Goal: Information Seeking & Learning: Learn about a topic

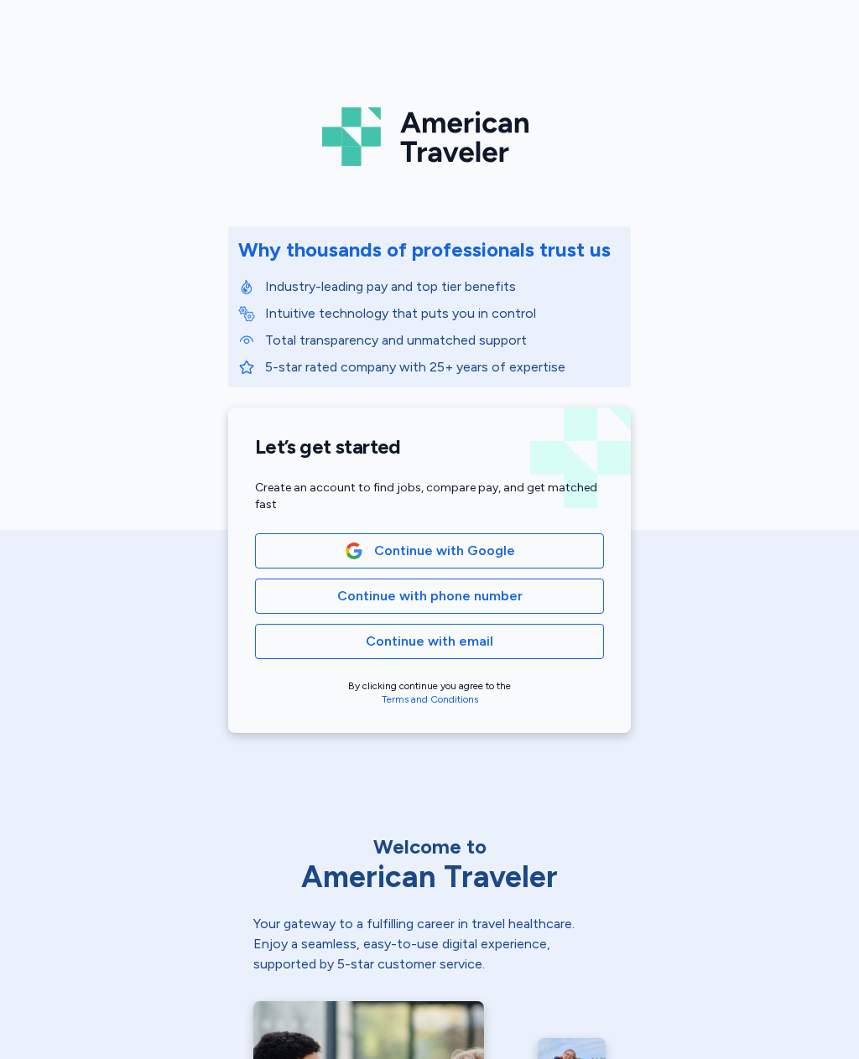
click at [522, 594] on span "Continue with phone number" at bounding box center [429, 596] width 320 height 20
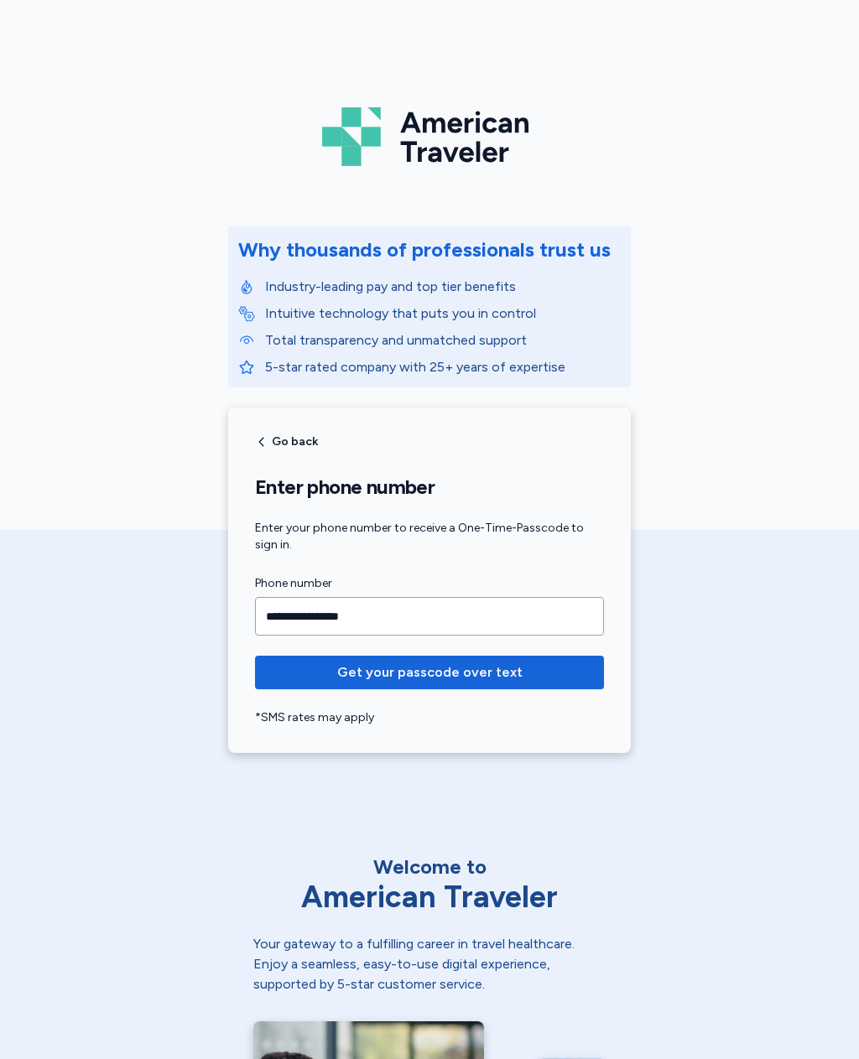
type input "**********"
click at [505, 674] on span "Get your passcode over text" at bounding box center [429, 672] width 185 height 20
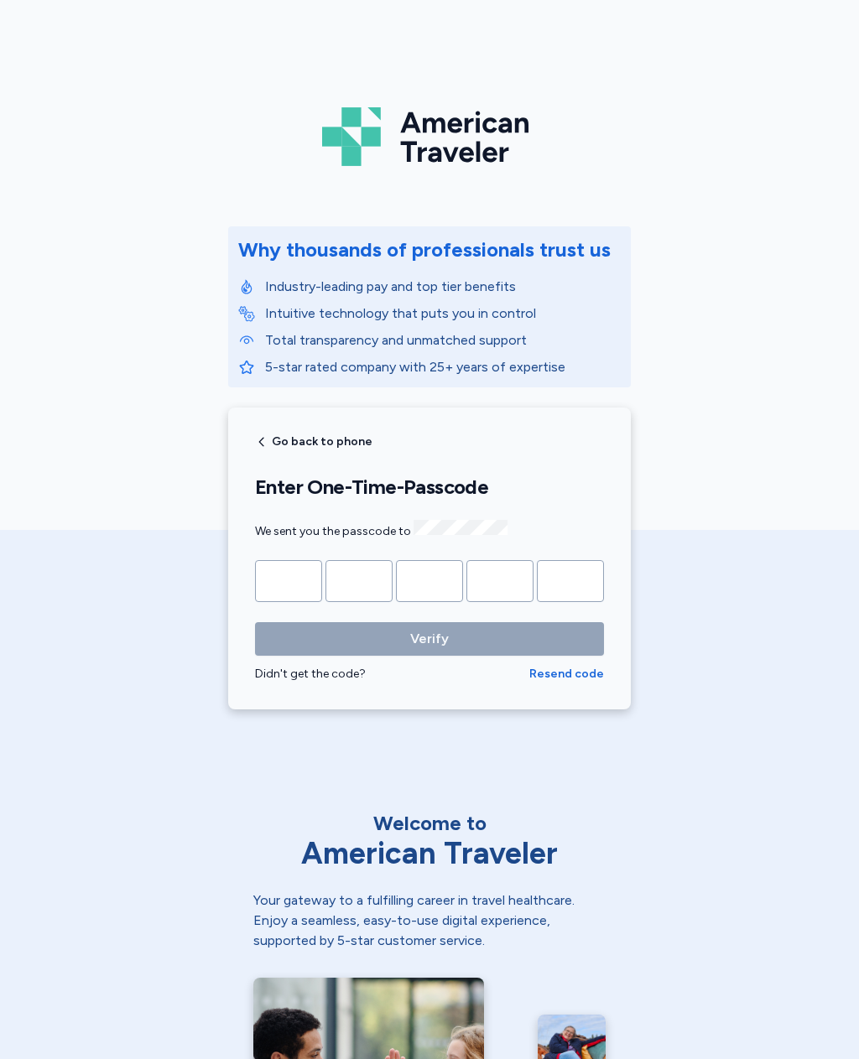
click at [299, 574] on input "Please enter OTP character 1" at bounding box center [288, 581] width 67 height 42
type input "*"
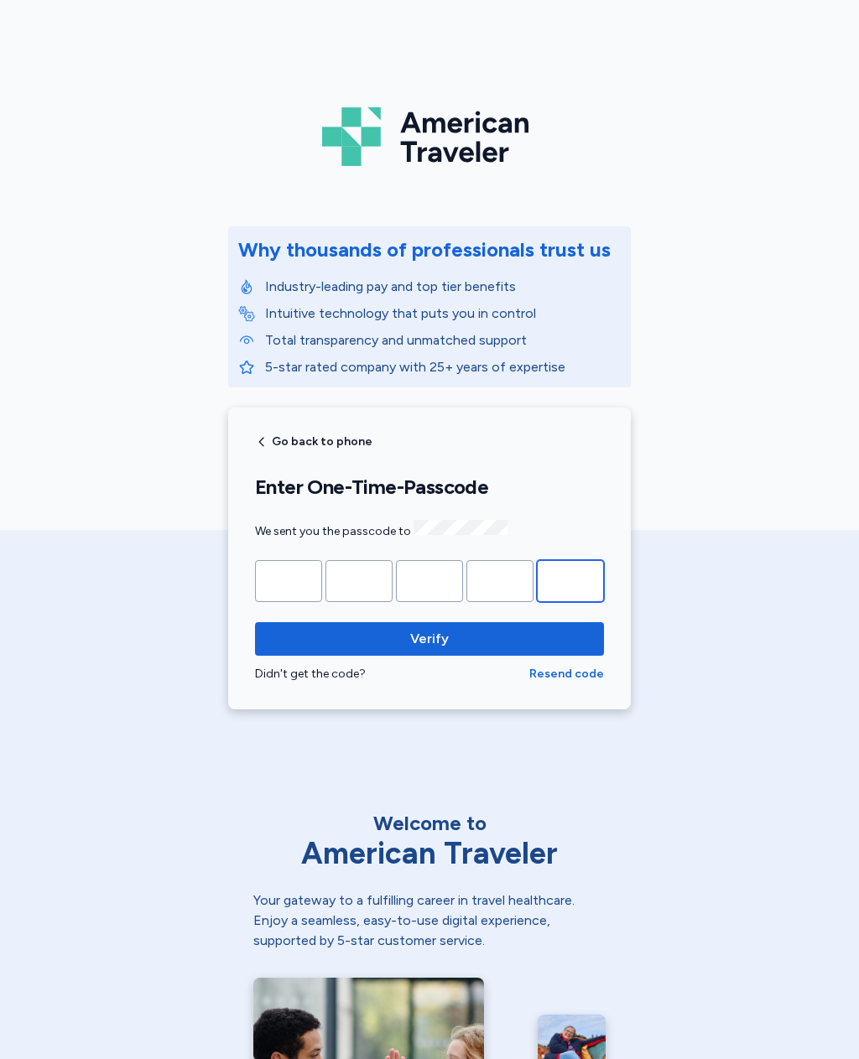
type input "*"
click at [570, 635] on span "Verify" at bounding box center [429, 639] width 322 height 20
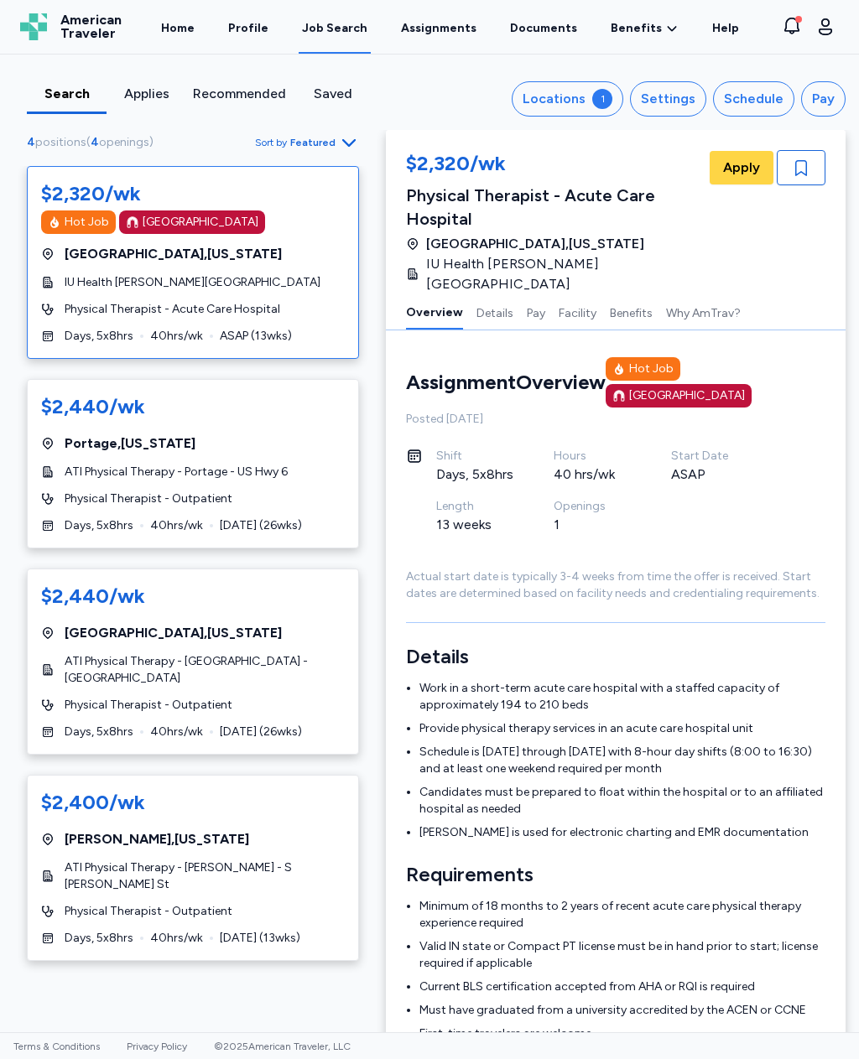
click at [606, 100] on div "1" at bounding box center [602, 99] width 20 height 20
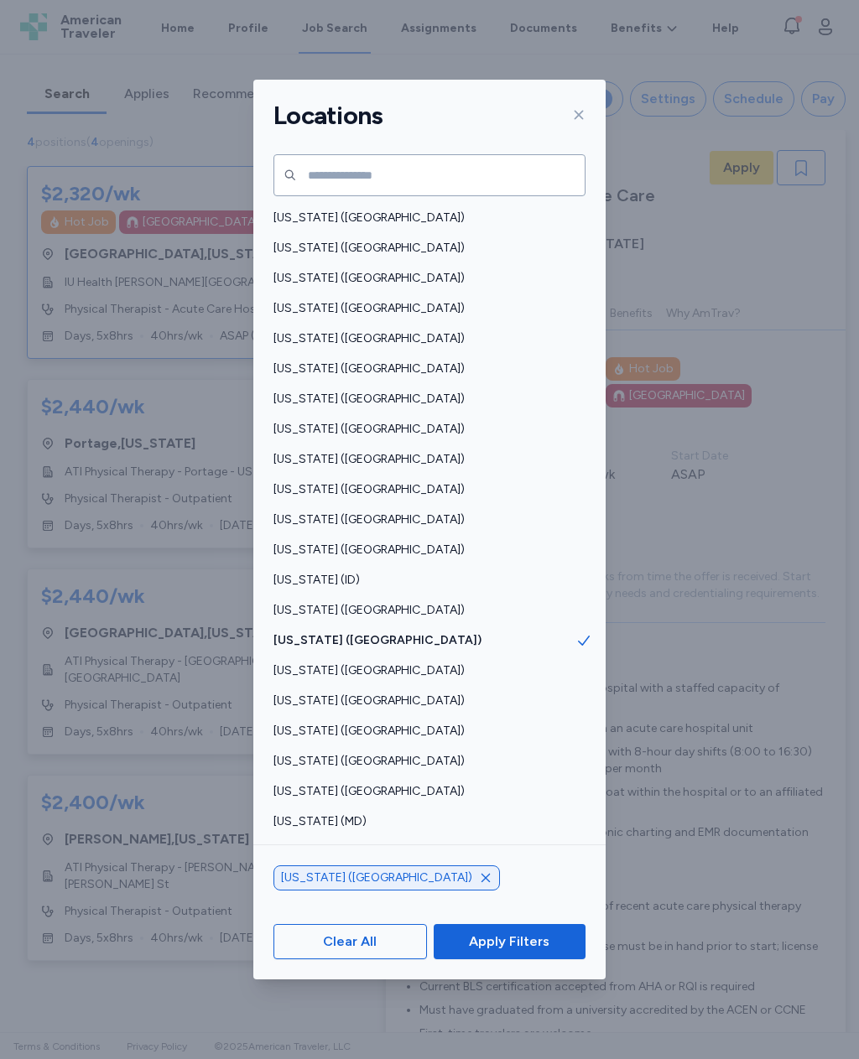
click at [335, 602] on span "[US_STATE] ([GEOGRAPHIC_DATA])" at bounding box center [424, 610] width 302 height 17
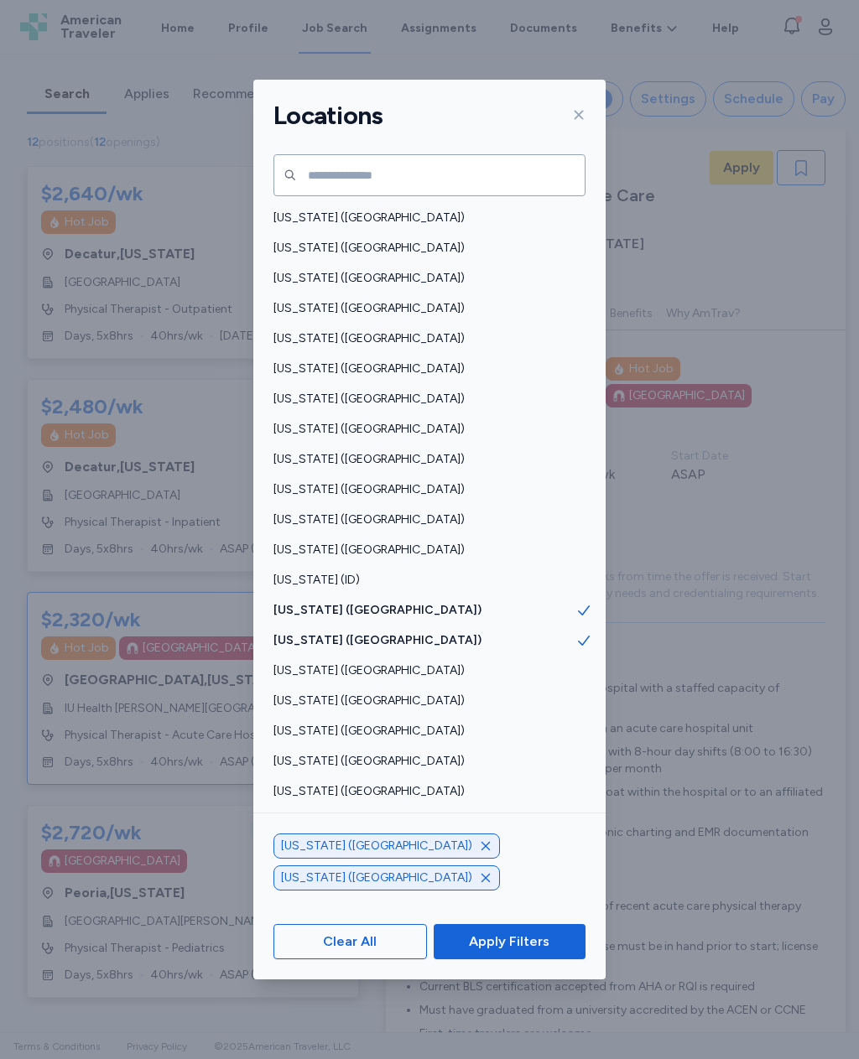
click at [550, 952] on span "Apply Filters" at bounding box center [509, 942] width 125 height 20
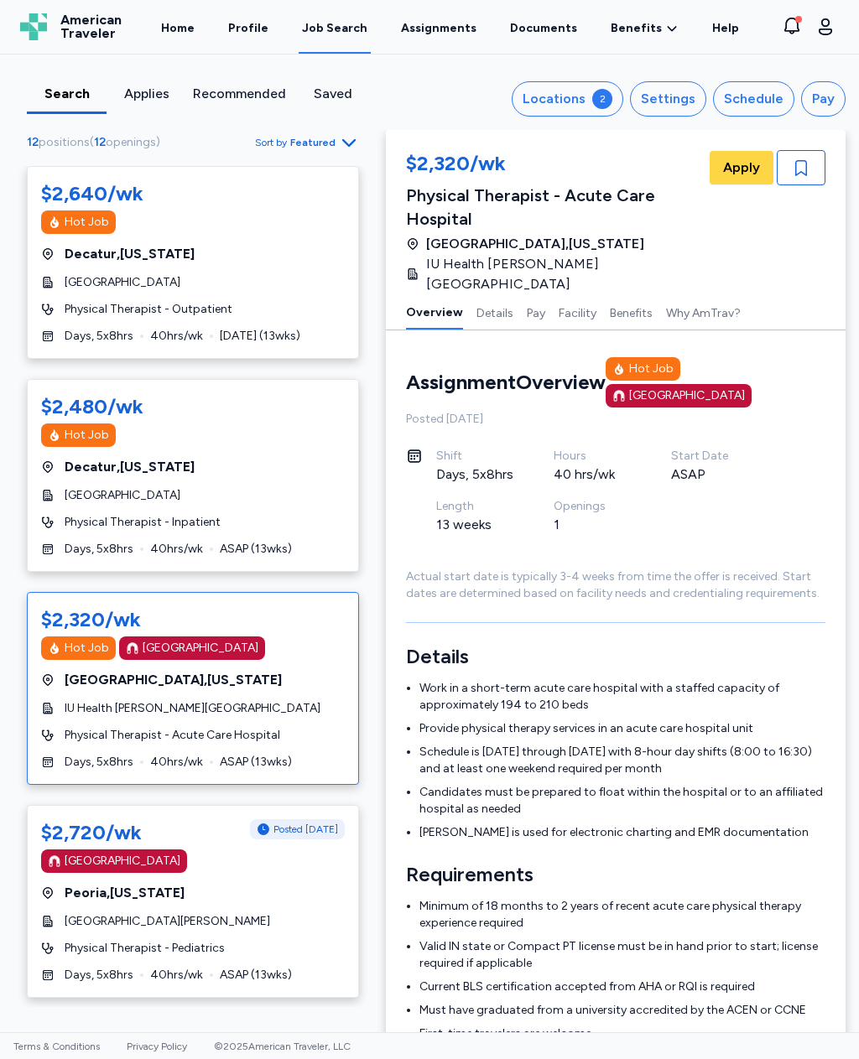
click at [579, 93] on div "Locations" at bounding box center [553, 99] width 63 height 20
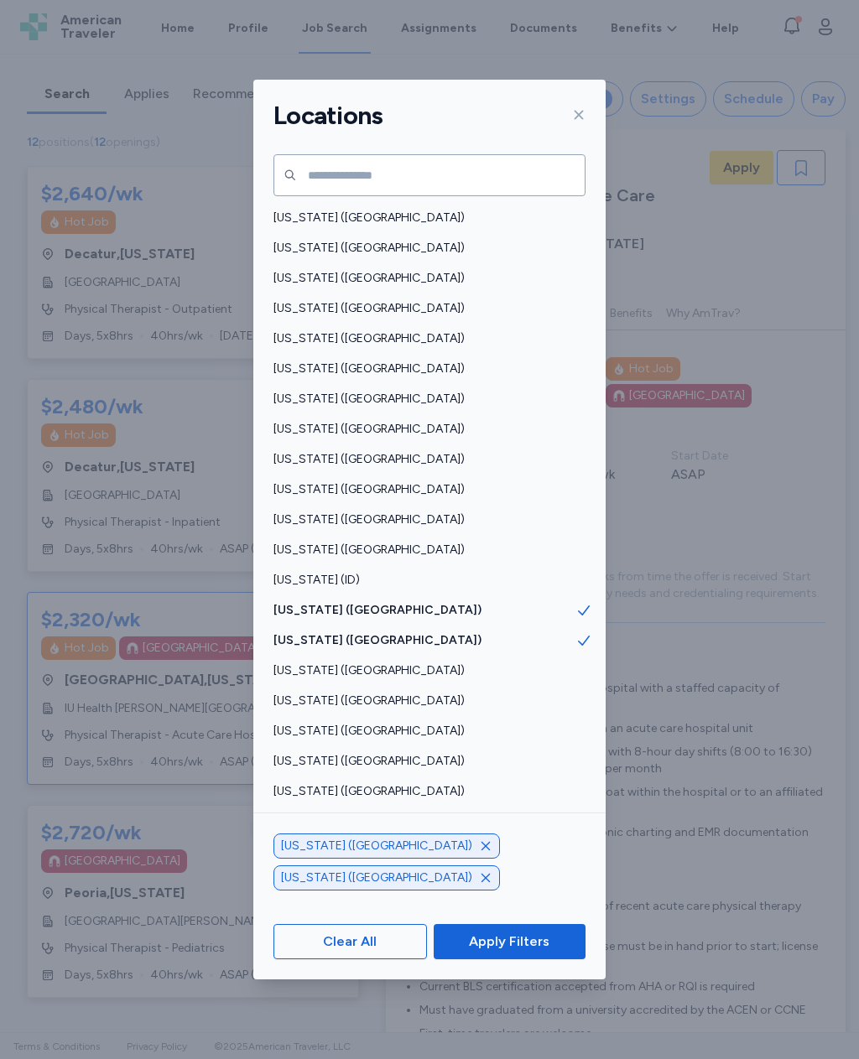
click at [479, 853] on icon "button" at bounding box center [485, 845] width 13 height 13
click at [563, 952] on span "Apply Filters" at bounding box center [509, 942] width 125 height 20
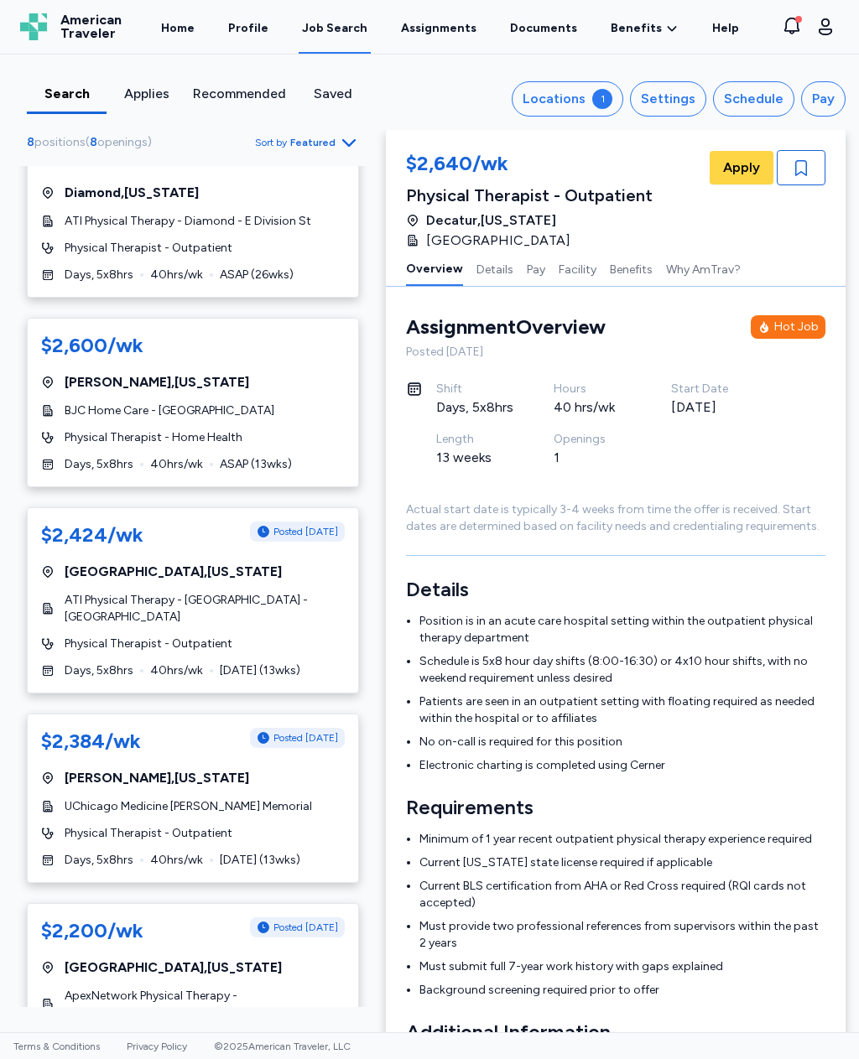
scroll to position [675, 0]
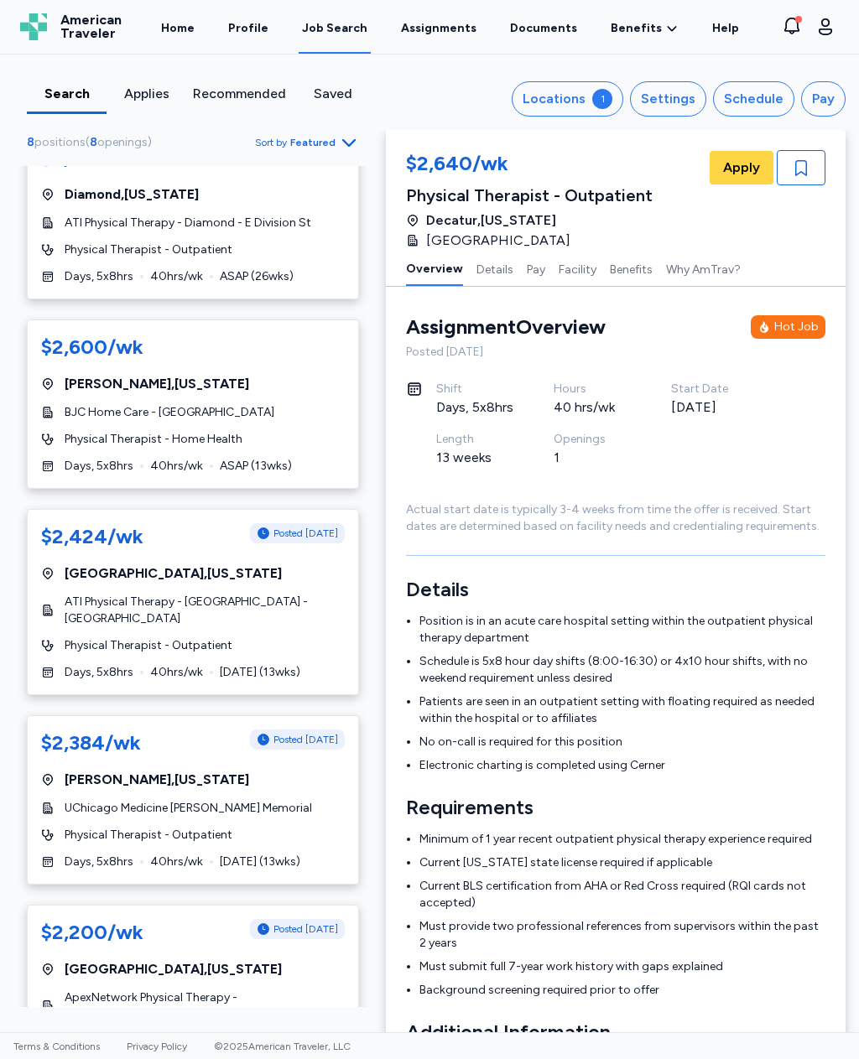
click at [84, 800] on span "UChicago Medicine [PERSON_NAME] Memorial" at bounding box center [188, 808] width 247 height 17
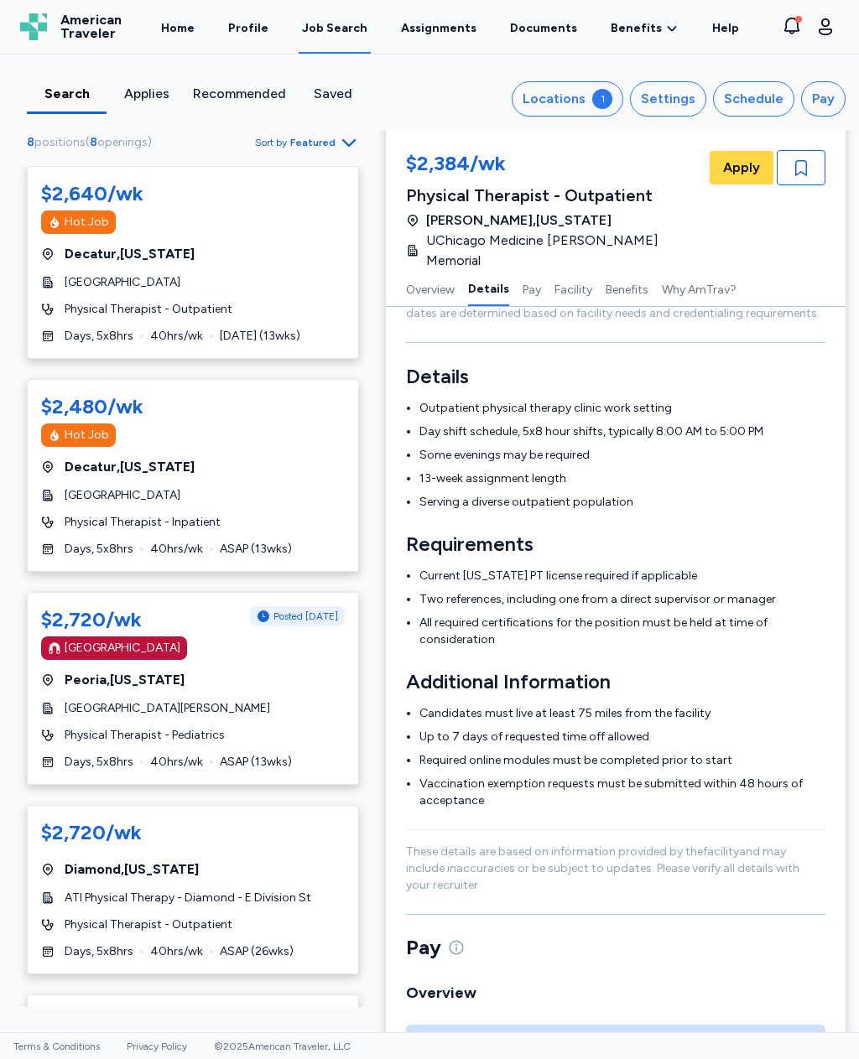
click at [530, 118] on div "Search Applies Recommended Saved Locations 1 Settings Schedule Pay 8 positions …" at bounding box center [429, 91] width 859 height 75
click at [548, 105] on div "Locations" at bounding box center [553, 99] width 63 height 20
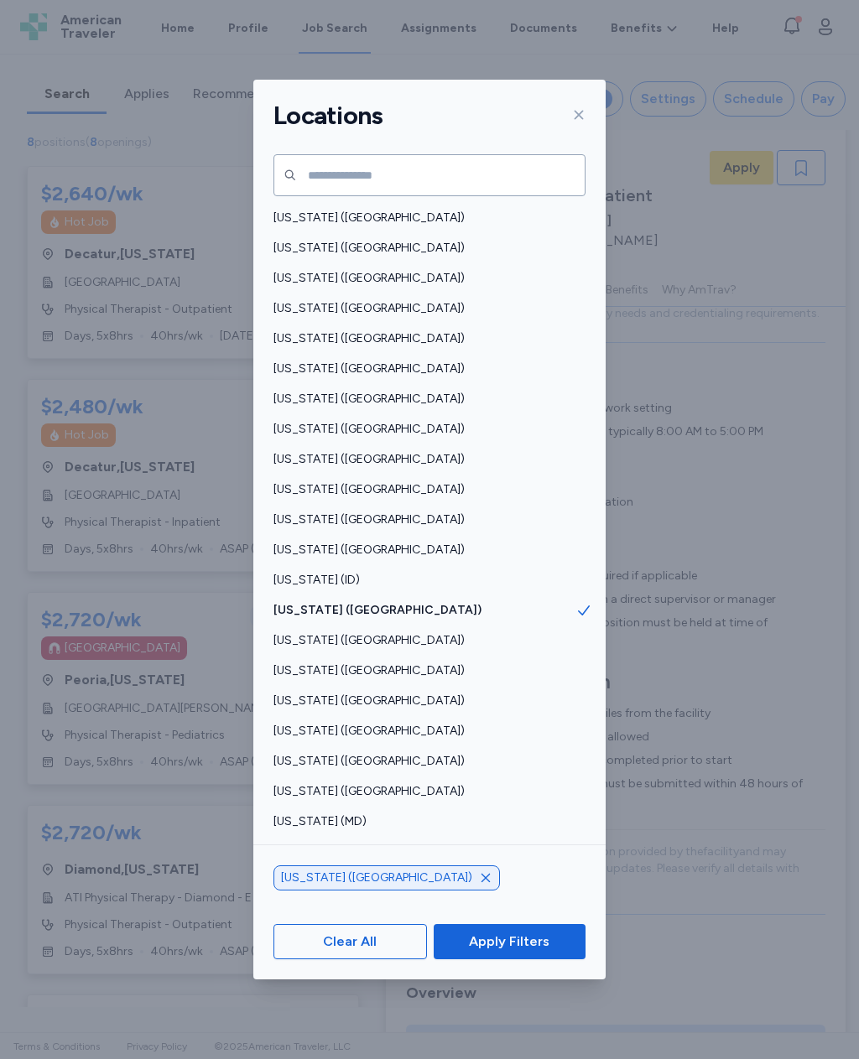
click at [479, 885] on icon "button" at bounding box center [485, 877] width 13 height 13
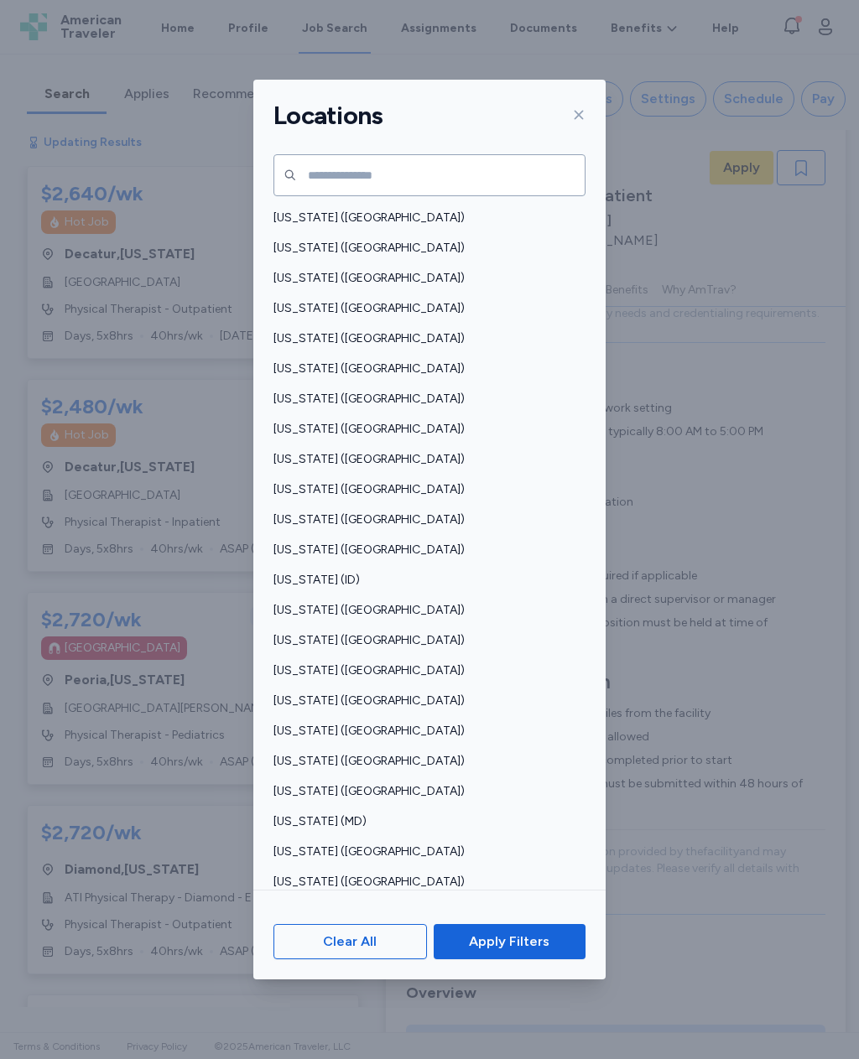
click at [338, 632] on span "[US_STATE] ([GEOGRAPHIC_DATA])" at bounding box center [424, 640] width 302 height 17
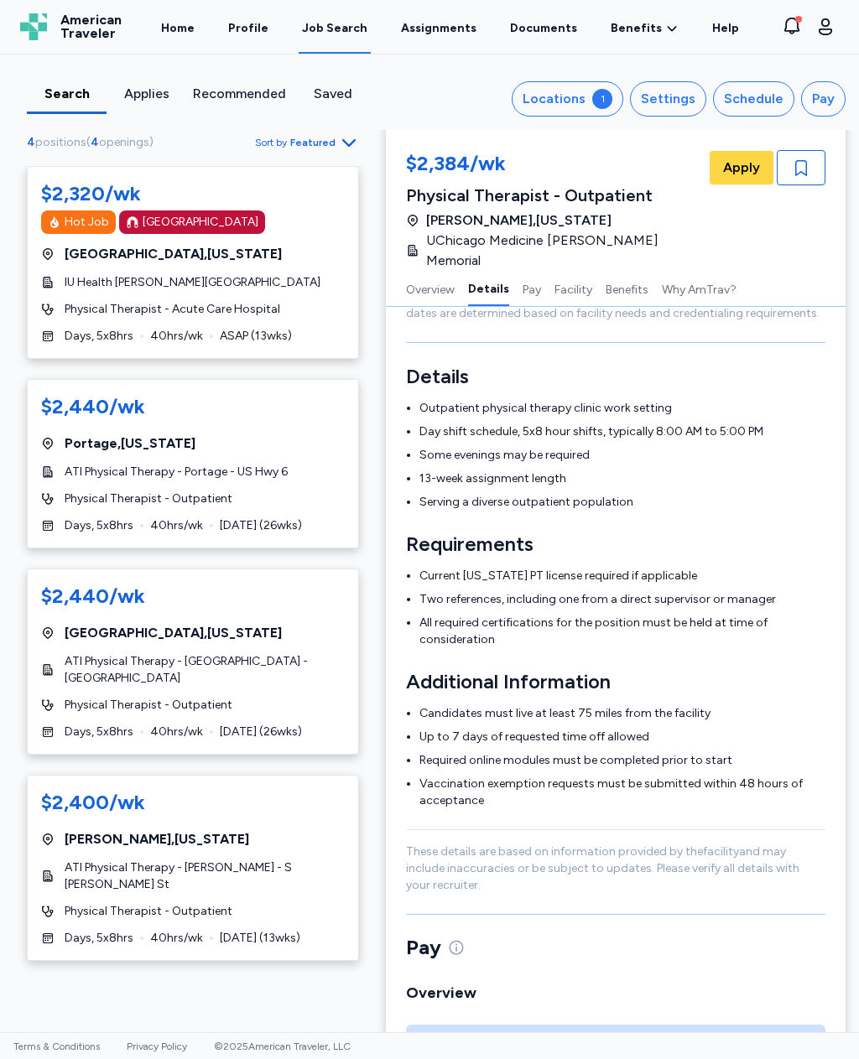
click at [607, 105] on div "1" at bounding box center [602, 99] width 20 height 20
click at [334, 148] on span "Featured" at bounding box center [312, 142] width 45 height 13
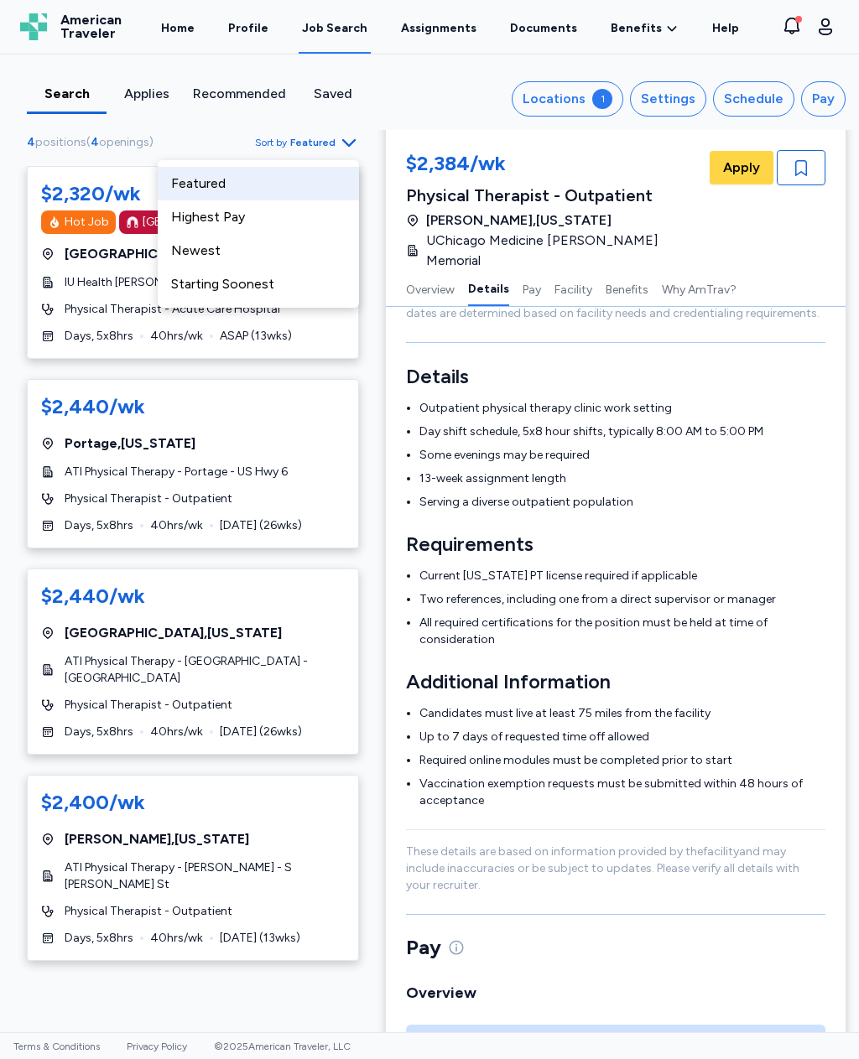
click at [288, 226] on div "Highest Pay" at bounding box center [258, 217] width 201 height 34
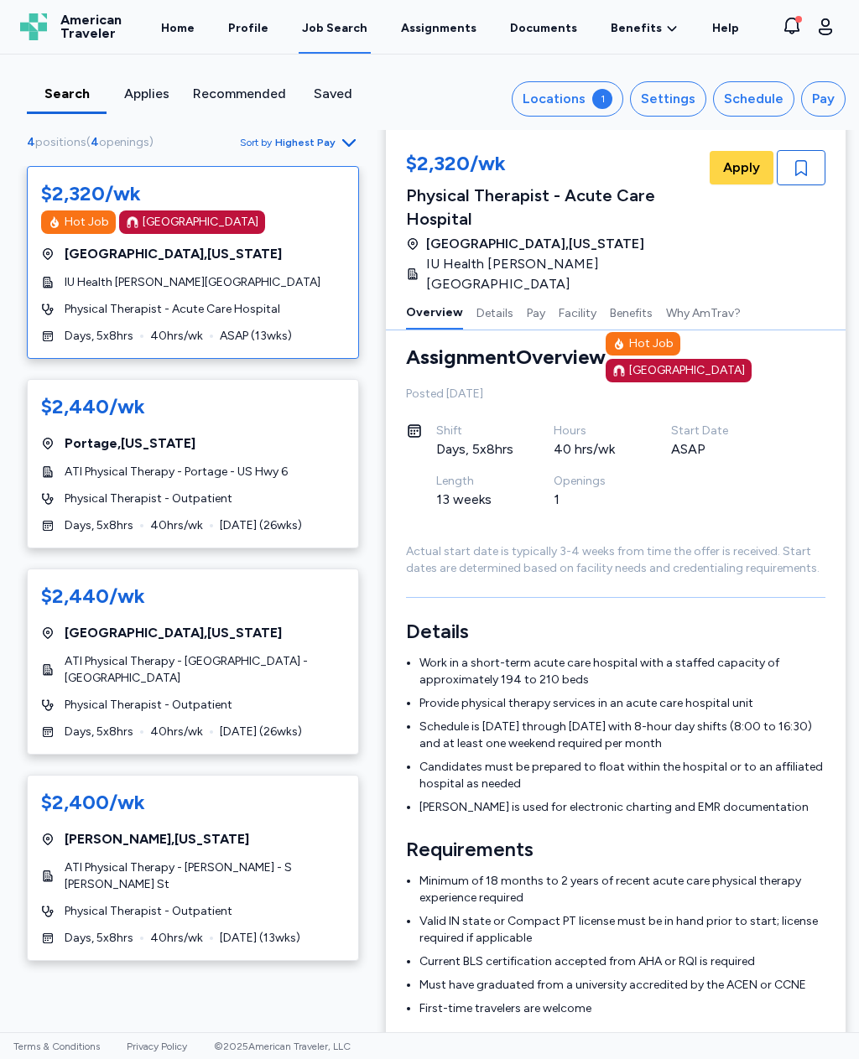
click at [605, 113] on button "Locations 1" at bounding box center [567, 98] width 112 height 35
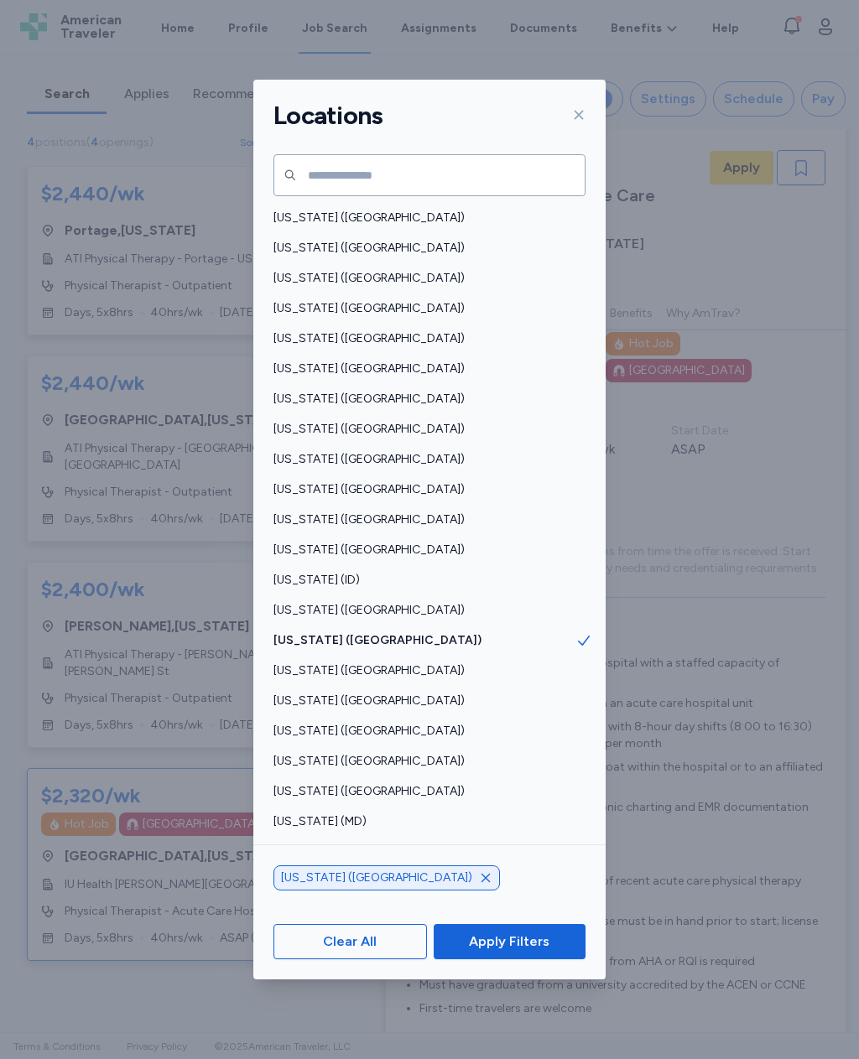
click at [479, 885] on icon "button" at bounding box center [485, 877] width 13 height 13
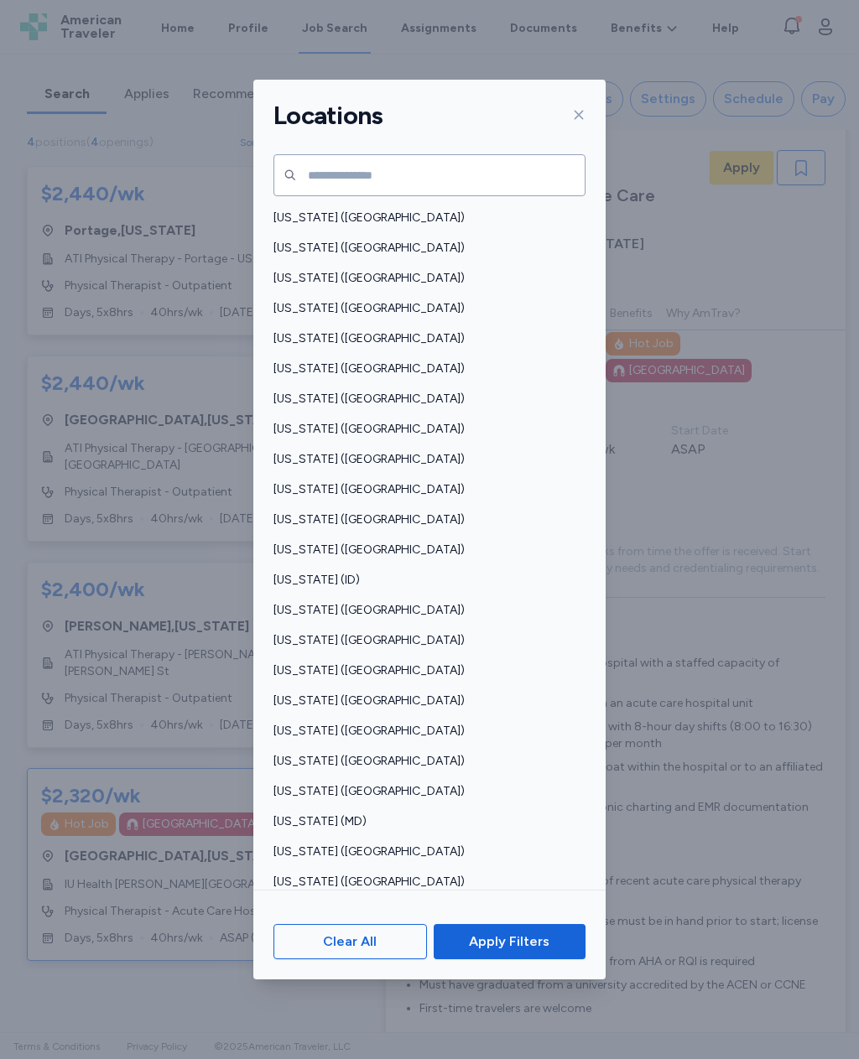
click at [566, 952] on span "Apply Filters" at bounding box center [509, 942] width 125 height 20
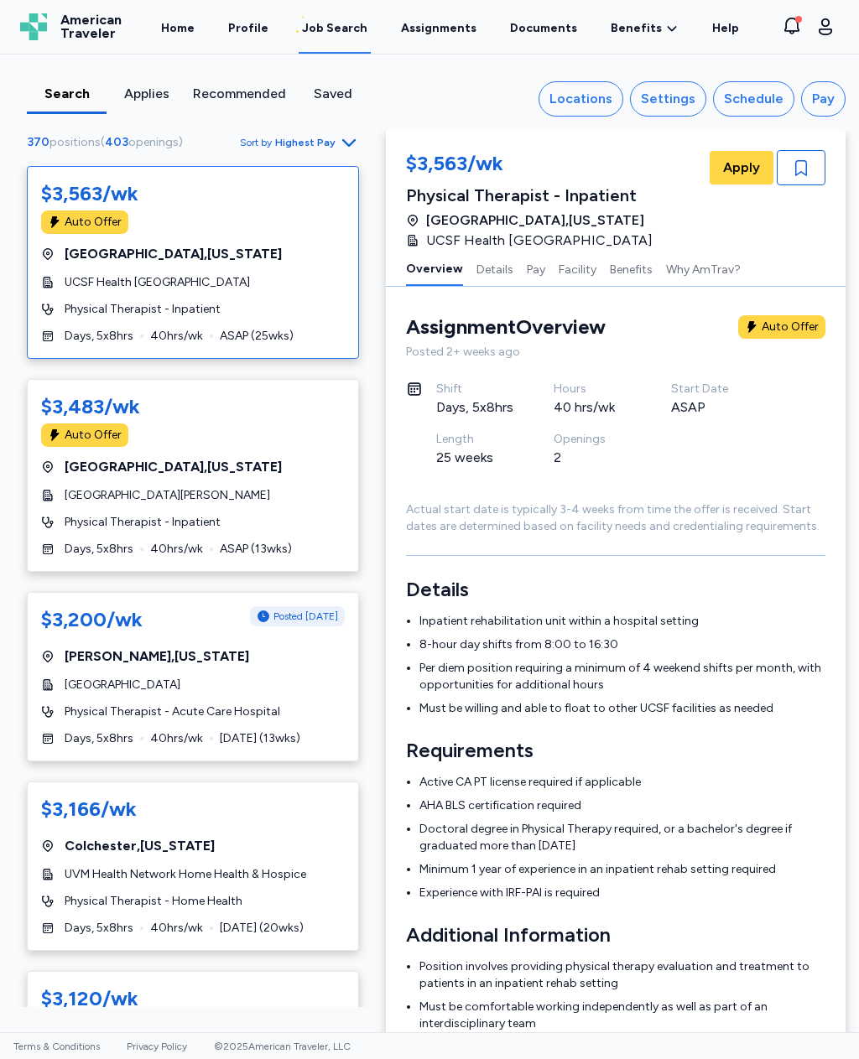
click at [99, 495] on span "[GEOGRAPHIC_DATA][PERSON_NAME]" at bounding box center [167, 495] width 205 height 17
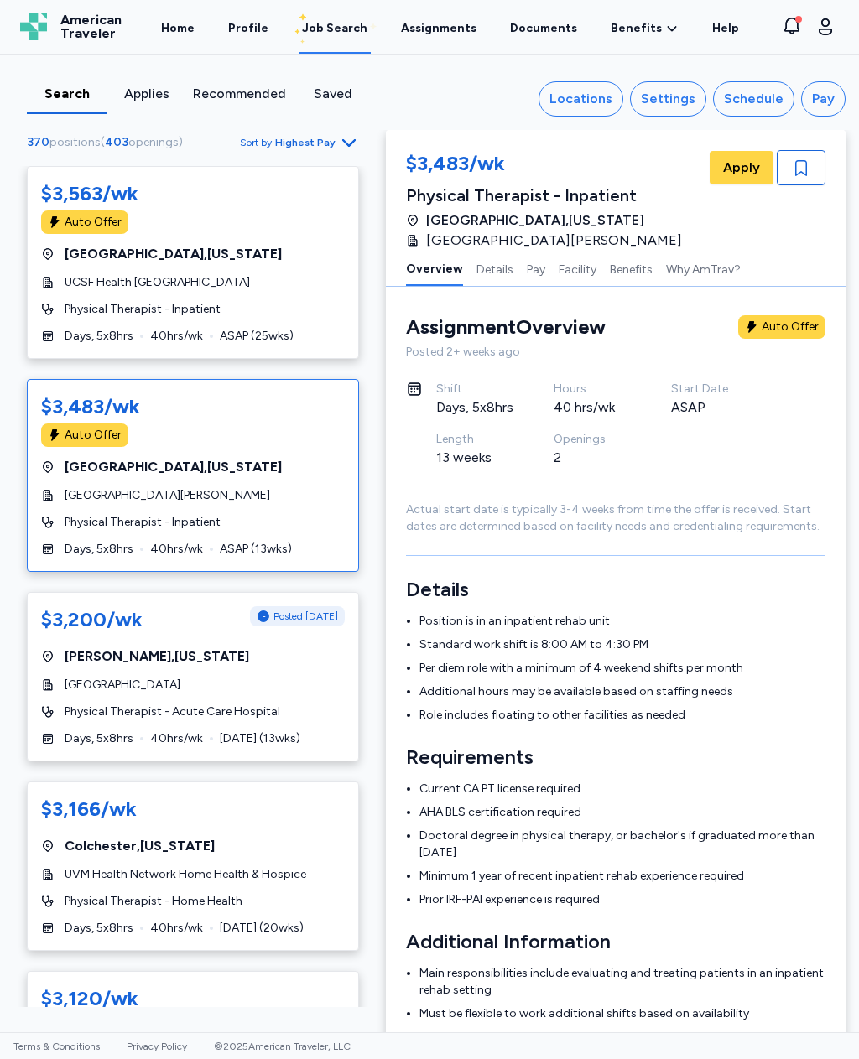
scroll to position [2, 0]
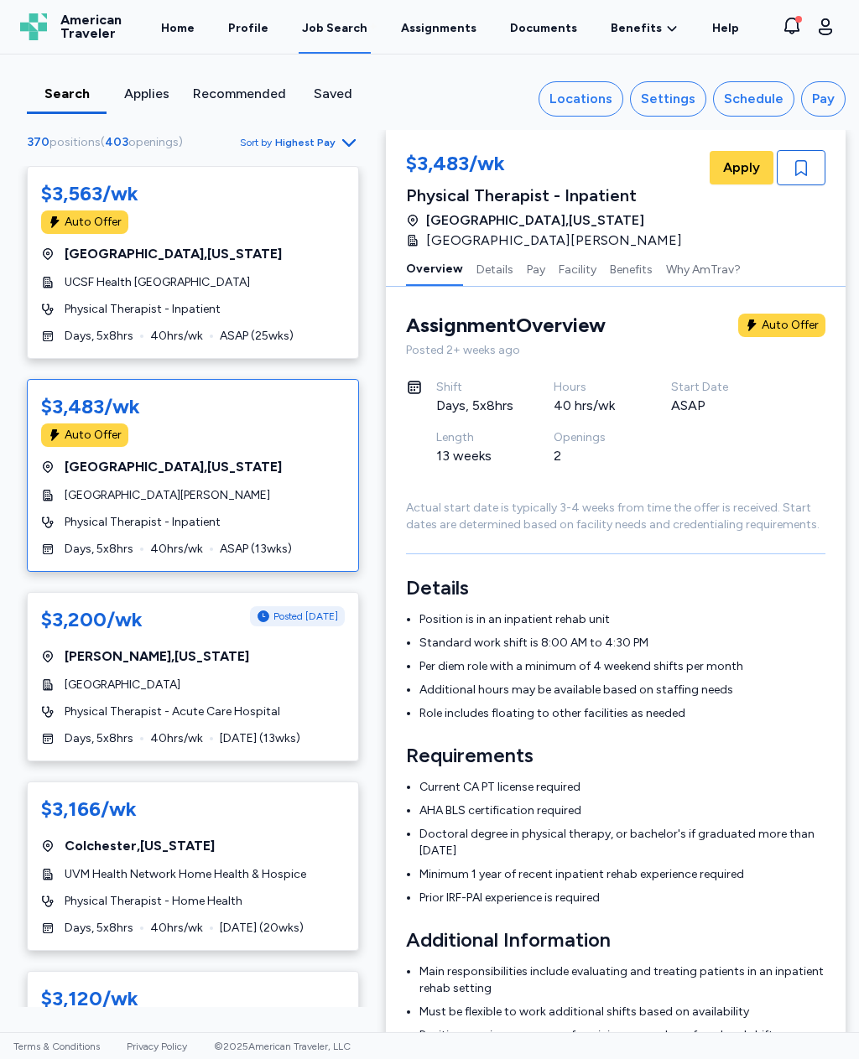
click at [66, 247] on span "[GEOGRAPHIC_DATA] , [US_STATE]" at bounding box center [173, 254] width 217 height 20
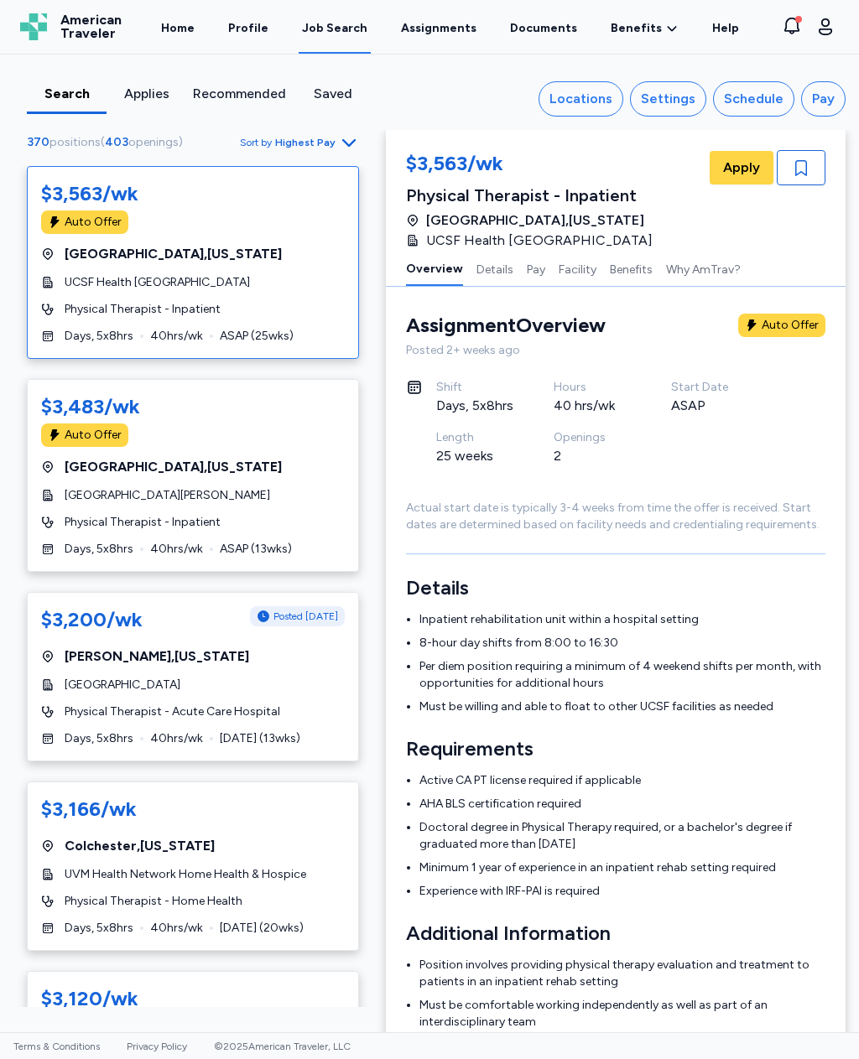
click at [67, 482] on div "$3,483/wk Auto Offer [GEOGRAPHIC_DATA] , [US_STATE] UCSF Health [GEOGRAPHIC_DAT…" at bounding box center [193, 475] width 332 height 193
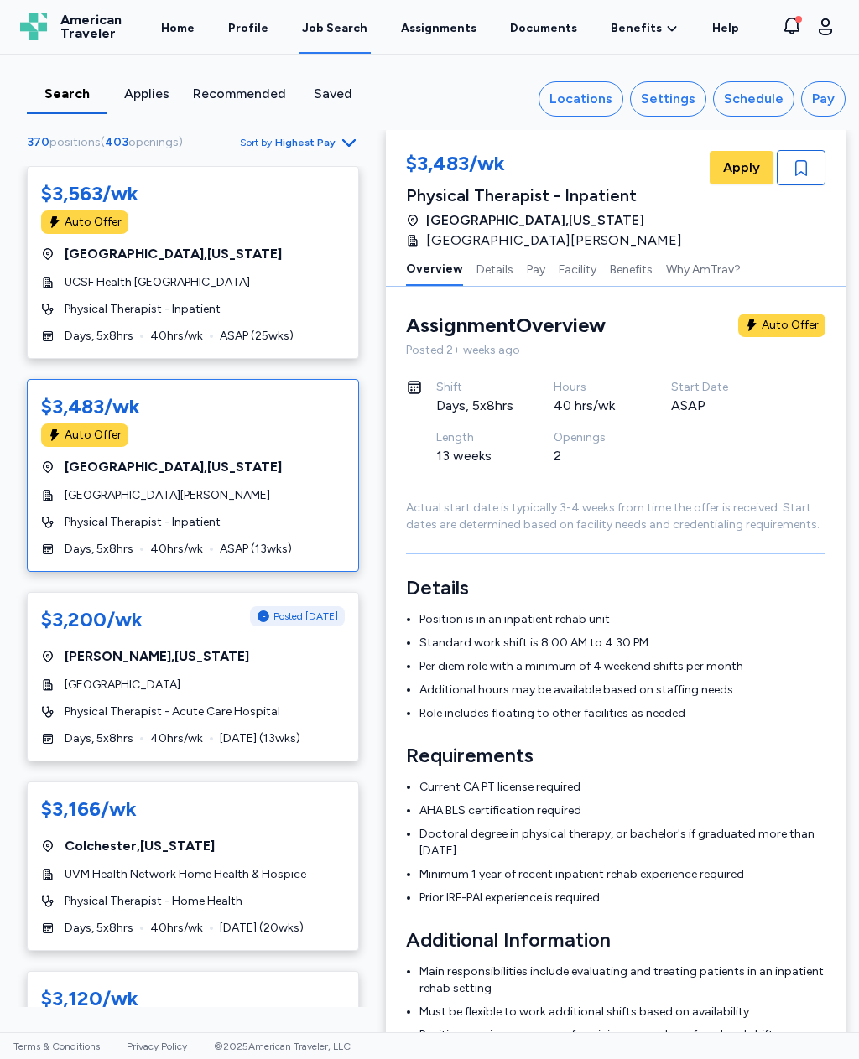
click at [67, 693] on div "$3,200/wk Posted [DATE] [GEOGRAPHIC_DATA] , [US_STATE] [GEOGRAPHIC_DATA] Physic…" at bounding box center [193, 676] width 332 height 169
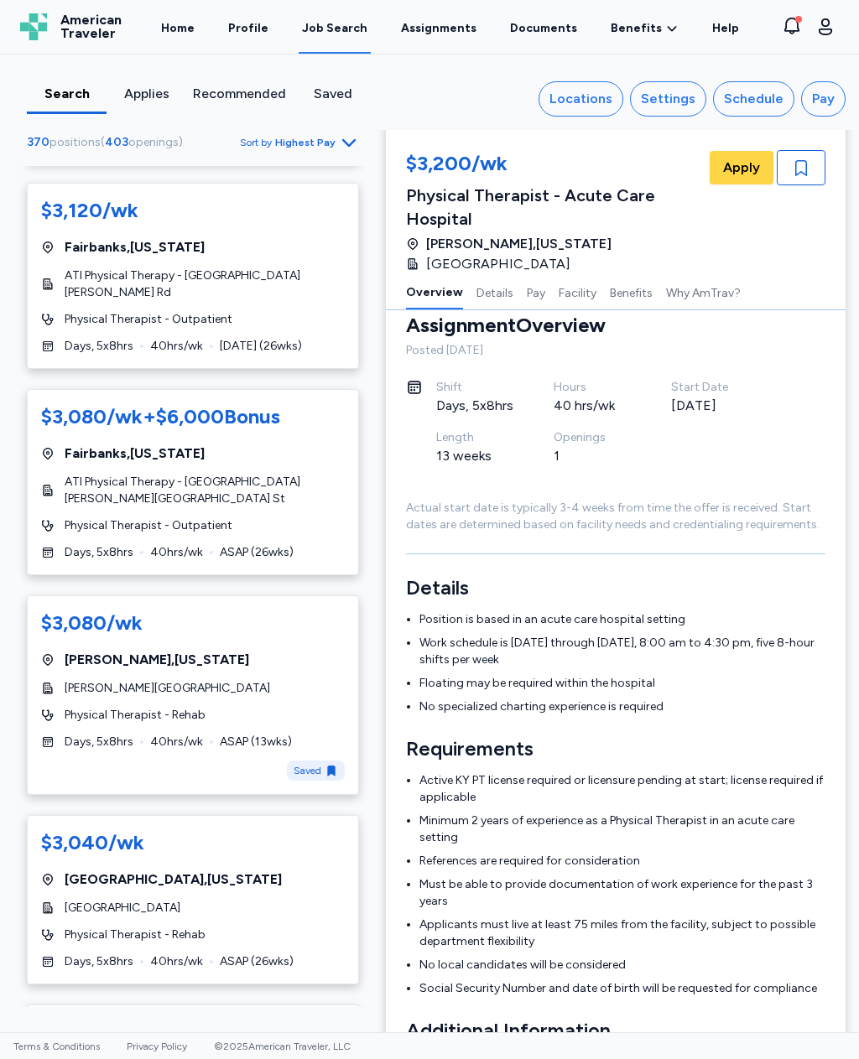
scroll to position [795, 0]
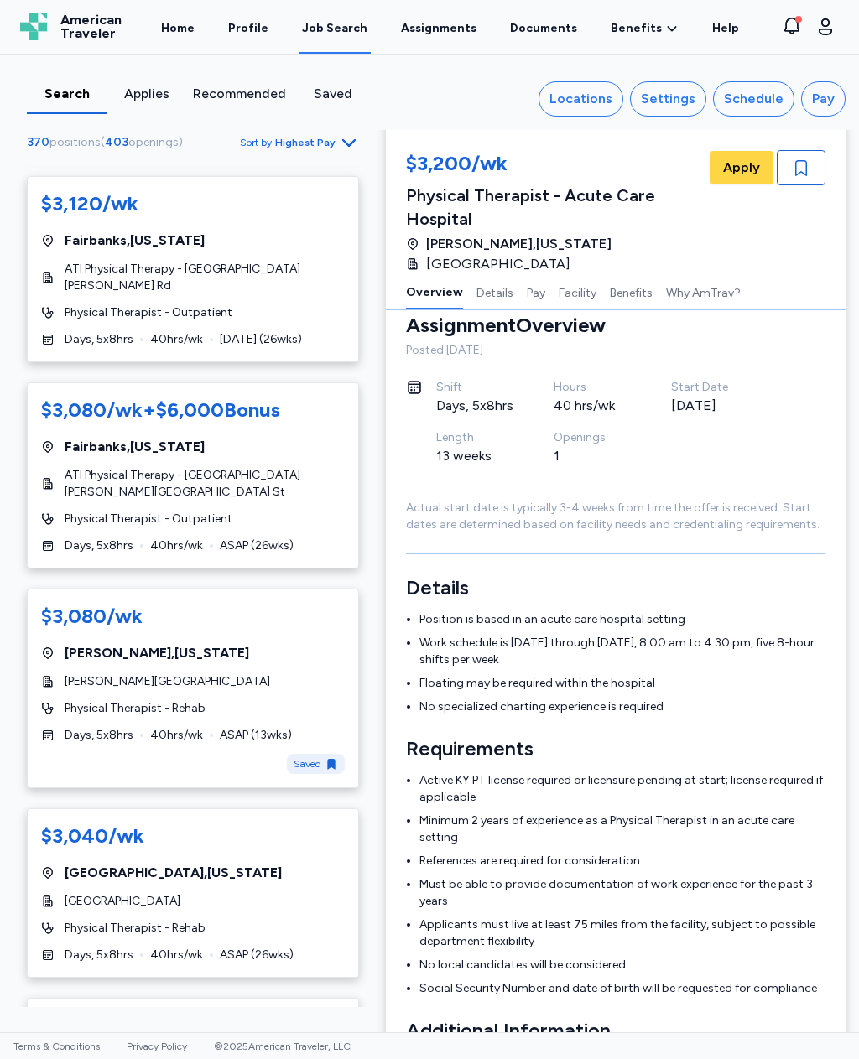
click at [71, 727] on span "Days, 5x8hrs" at bounding box center [99, 735] width 69 height 17
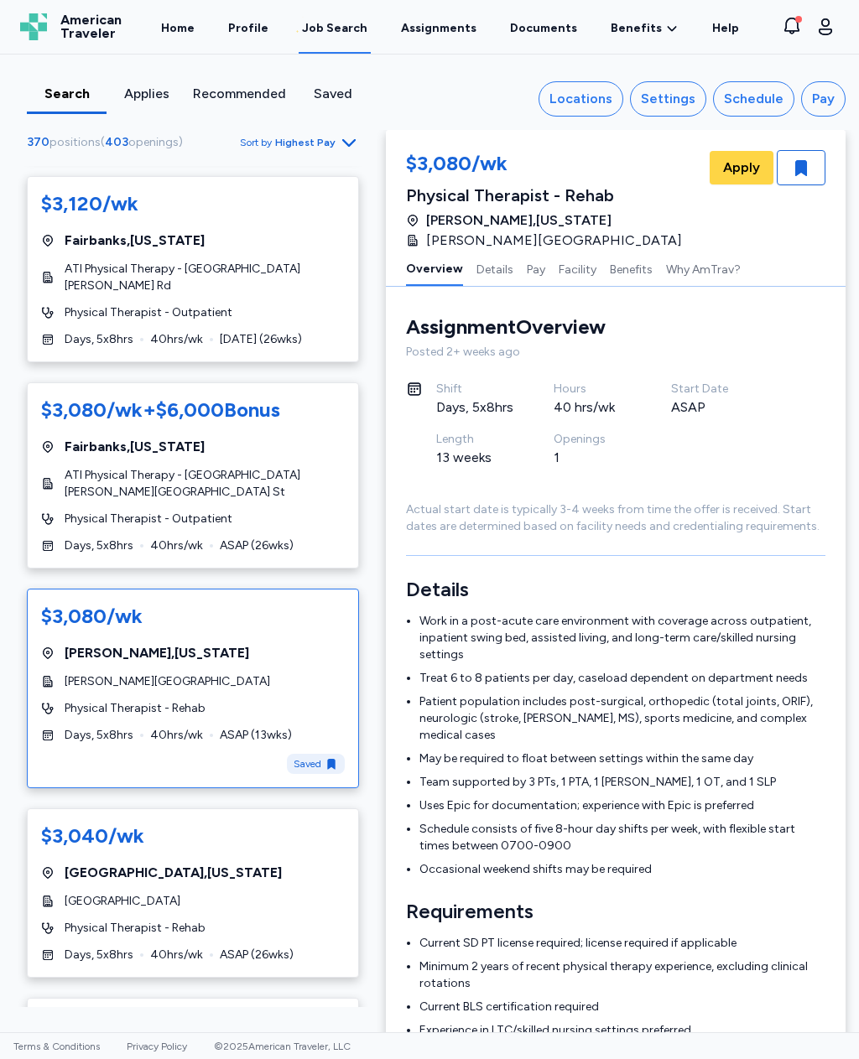
click at [558, 272] on button "Facility" at bounding box center [577, 268] width 38 height 35
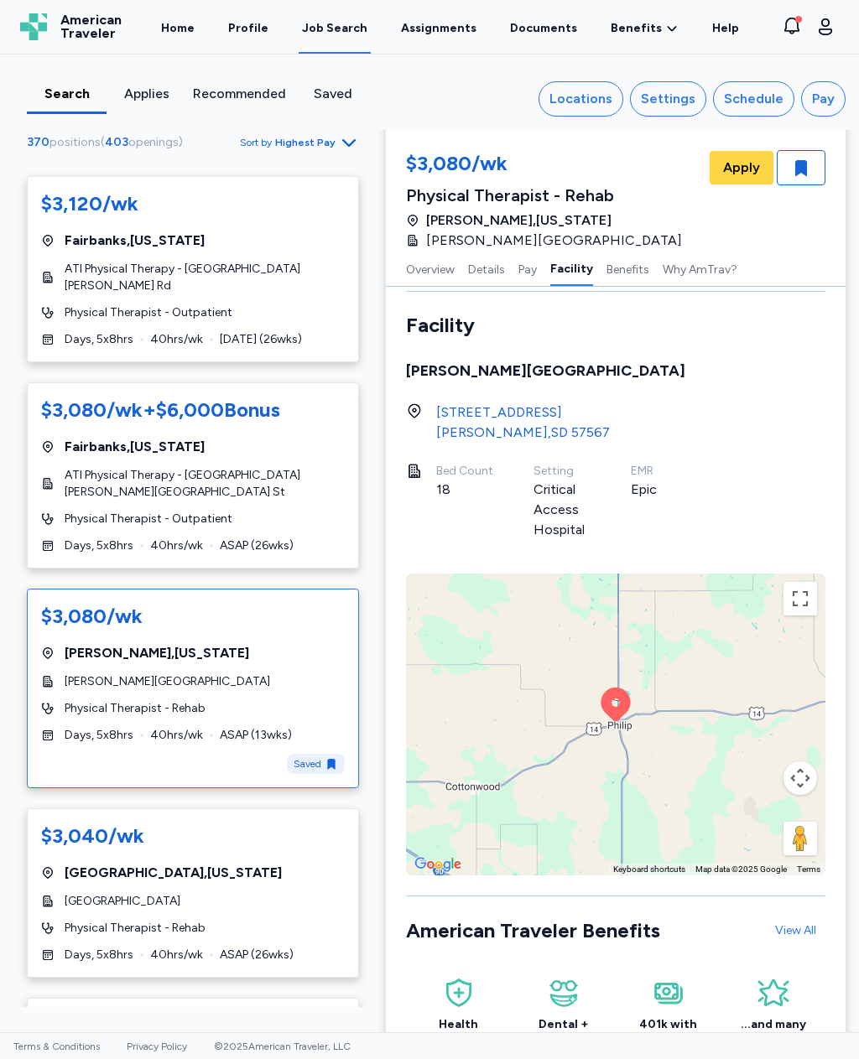
click at [532, 265] on button "Pay" at bounding box center [527, 268] width 18 height 35
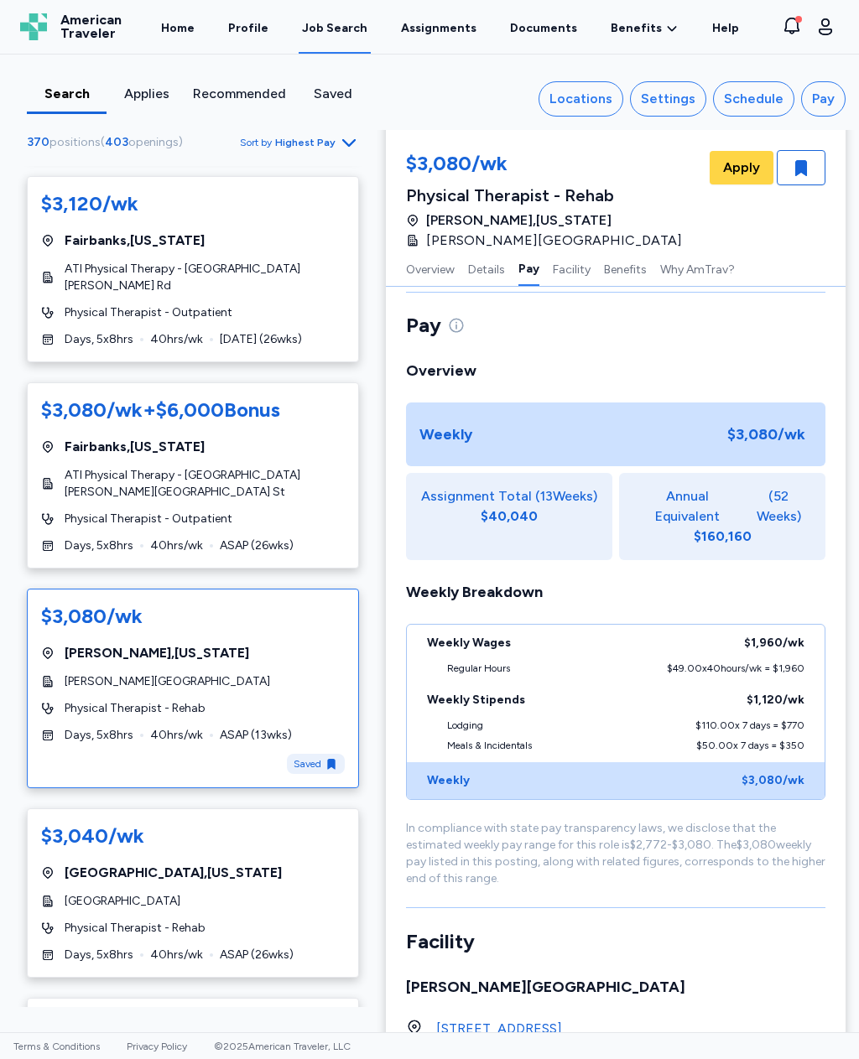
click at [488, 267] on button "Details" at bounding box center [486, 268] width 37 height 35
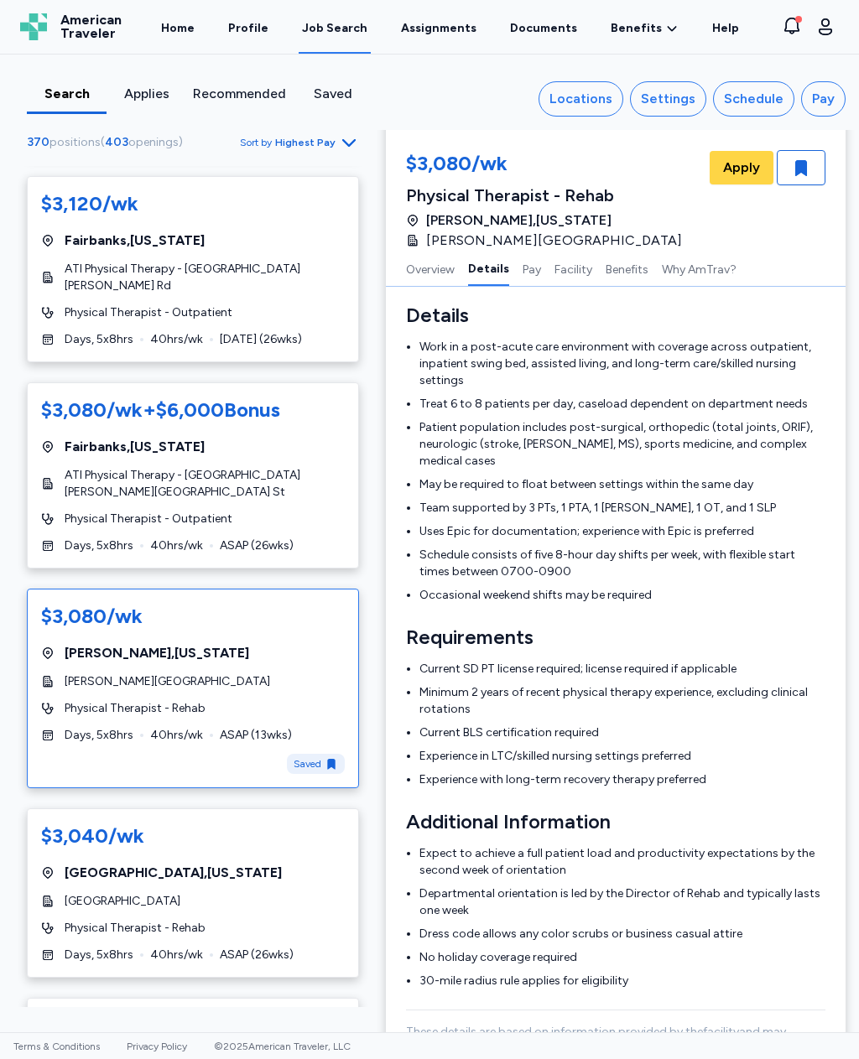
scroll to position [263, 0]
